Goal: Transaction & Acquisition: Purchase product/service

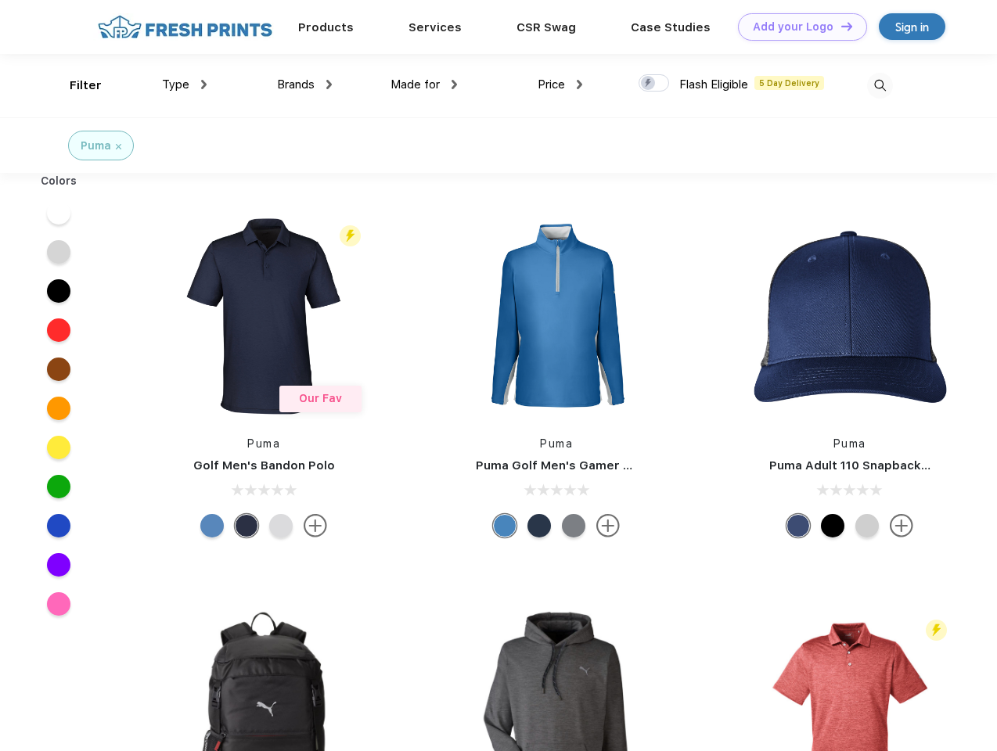
scroll to position [1, 0]
click at [797, 27] on link "Add your Logo Design Tool" at bounding box center [802, 26] width 129 height 27
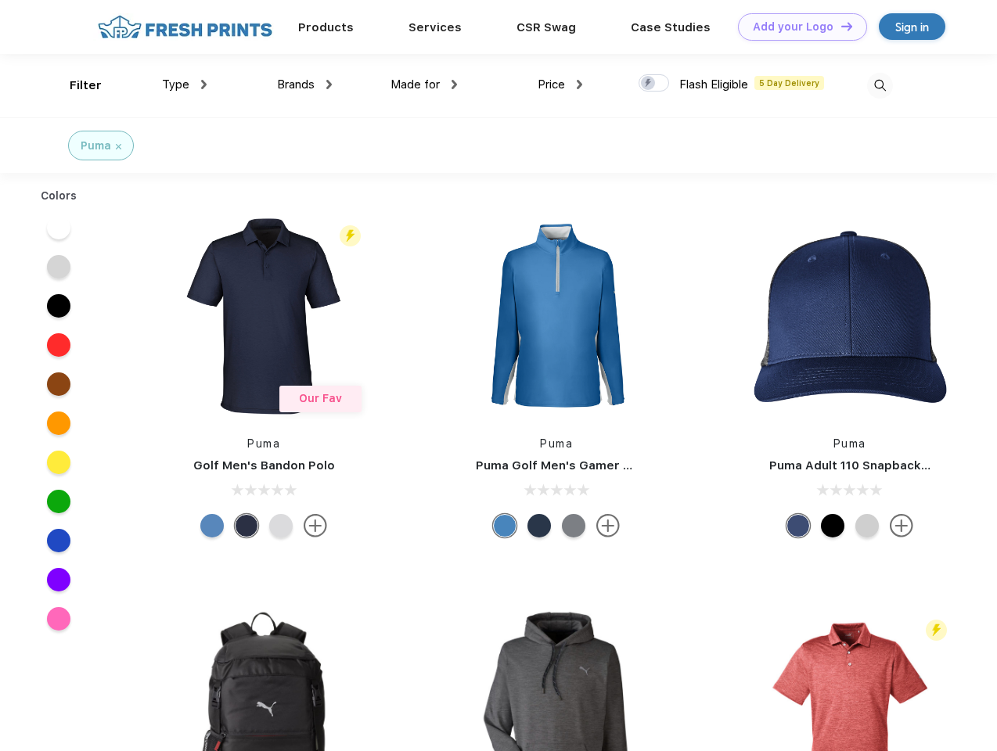
click at [0, 0] on div "Design Tool" at bounding box center [0, 0] width 0 height 0
click at [840, 26] on link "Add your Logo Design Tool" at bounding box center [802, 26] width 129 height 27
click at [75, 85] on div "Filter" at bounding box center [86, 86] width 32 height 18
click at [185, 85] on span "Type" at bounding box center [175, 84] width 27 height 14
click at [305, 85] on span "Brands" at bounding box center [296, 84] width 38 height 14
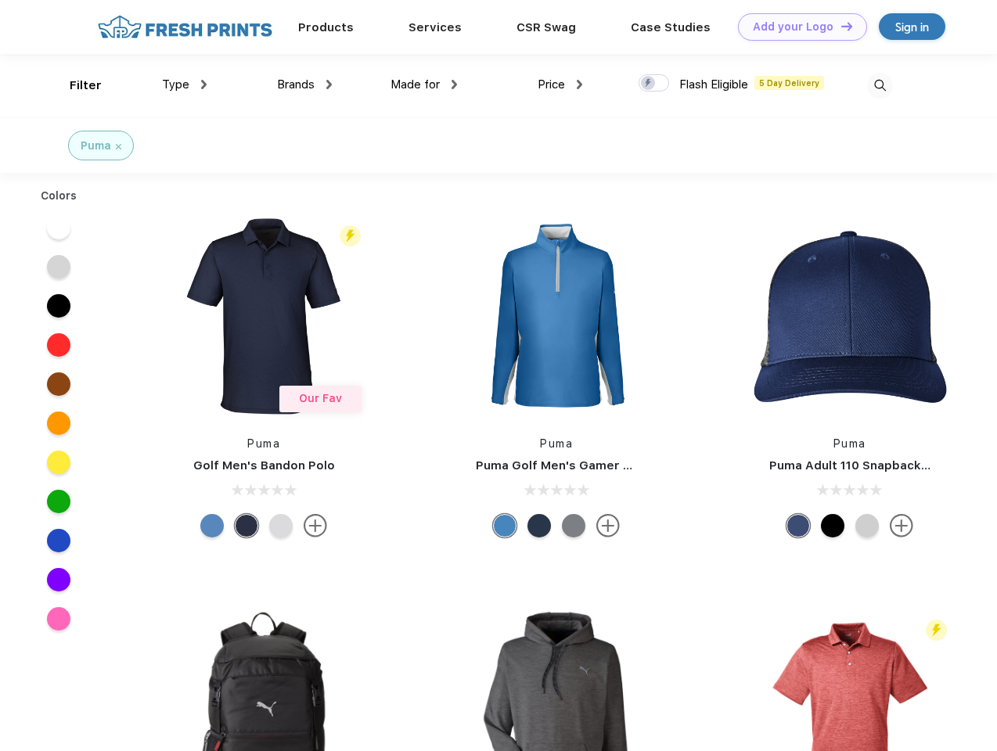
click at [424, 85] on span "Made for" at bounding box center [415, 84] width 49 height 14
click at [560, 85] on span "Price" at bounding box center [551, 84] width 27 height 14
click at [654, 84] on div at bounding box center [654, 82] width 31 height 17
click at [649, 84] on input "checkbox" at bounding box center [644, 79] width 10 height 10
click at [880, 85] on img at bounding box center [880, 86] width 26 height 26
